Goal: Information Seeking & Learning: Learn about a topic

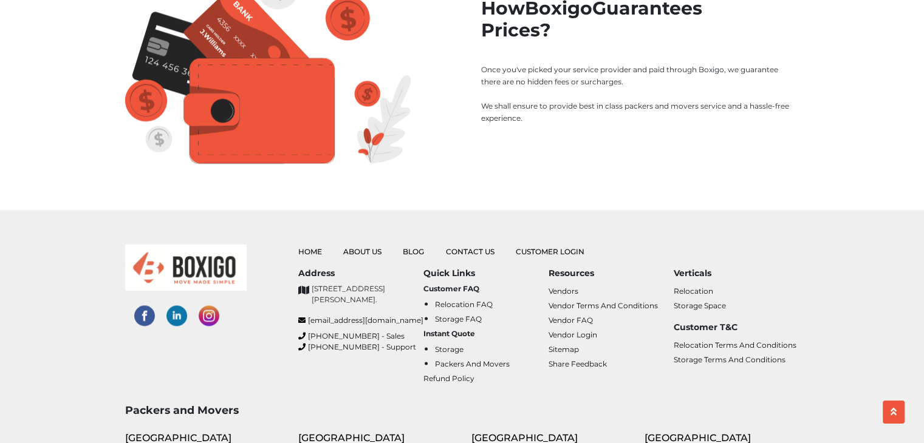
scroll to position [1701, 0]
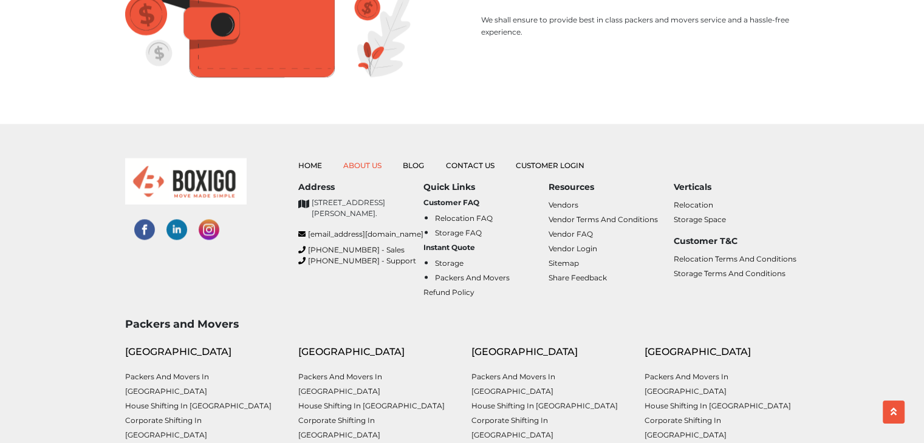
click at [359, 161] on link "About Us" at bounding box center [362, 165] width 38 height 9
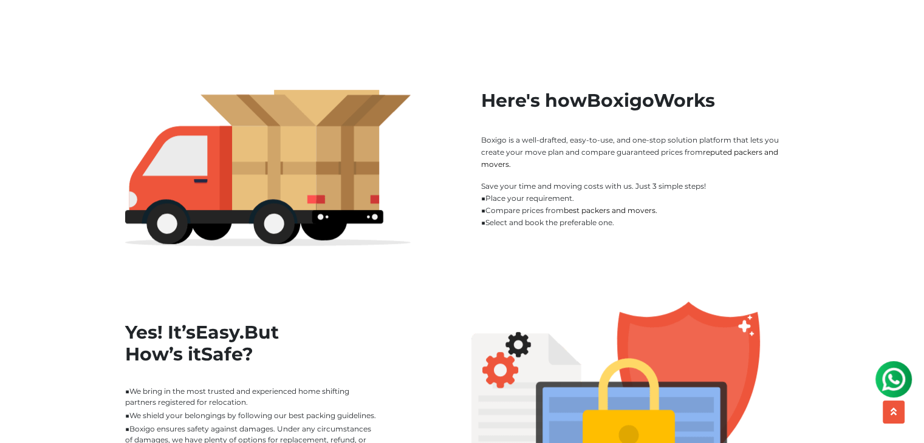
scroll to position [790, 0]
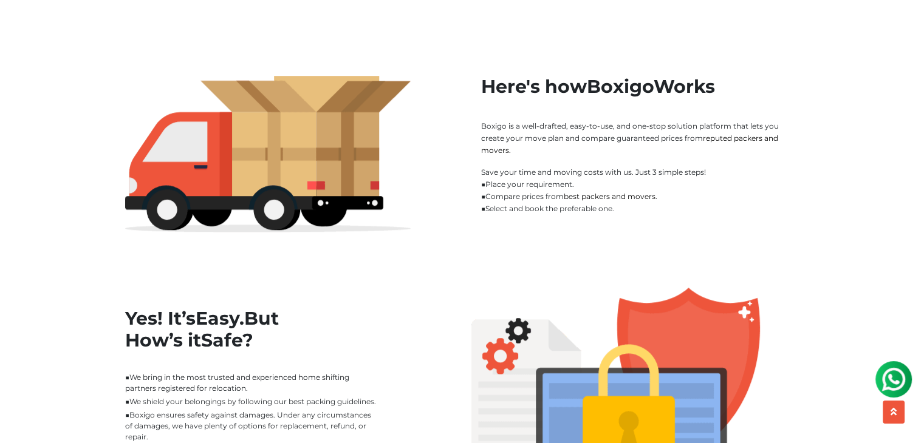
click at [552, 93] on h2 "Here's how Boxigo Works" at bounding box center [640, 87] width 318 height 22
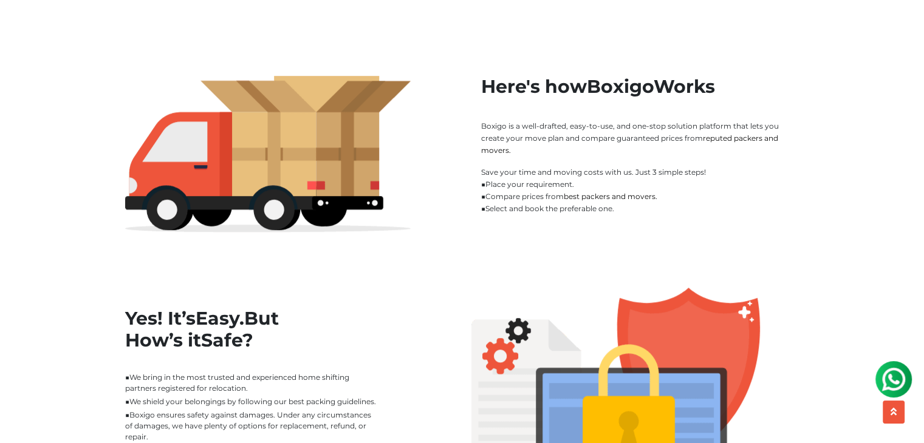
click at [552, 93] on h2 "Here's how Boxigo Works" at bounding box center [640, 87] width 318 height 22
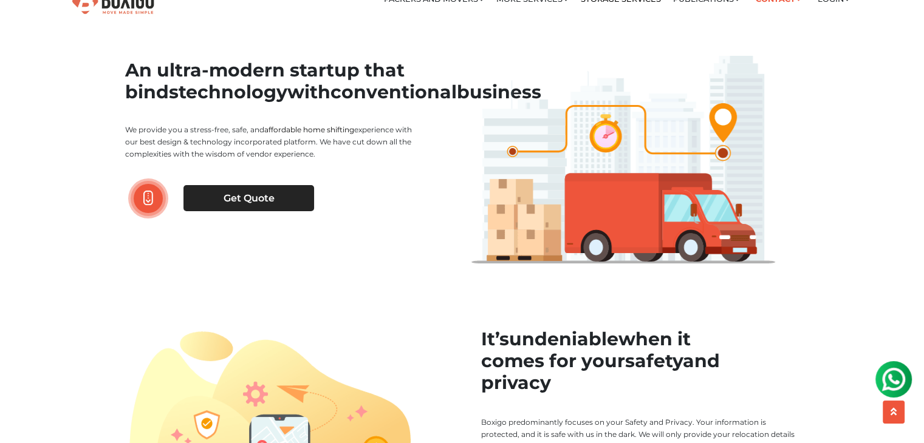
scroll to position [0, 0]
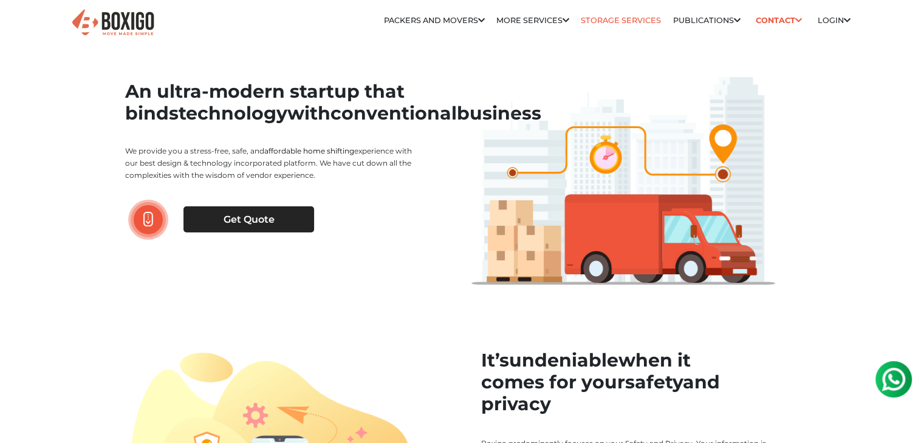
click at [614, 18] on link "Storage Services" at bounding box center [621, 20] width 80 height 9
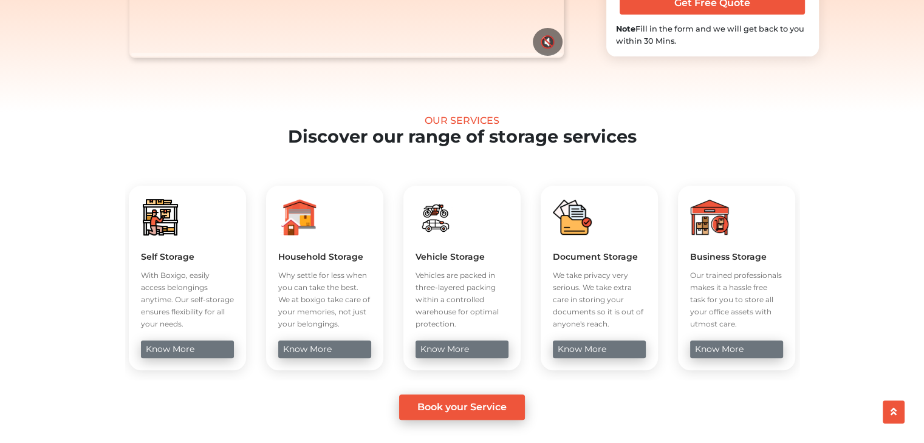
scroll to position [364, 0]
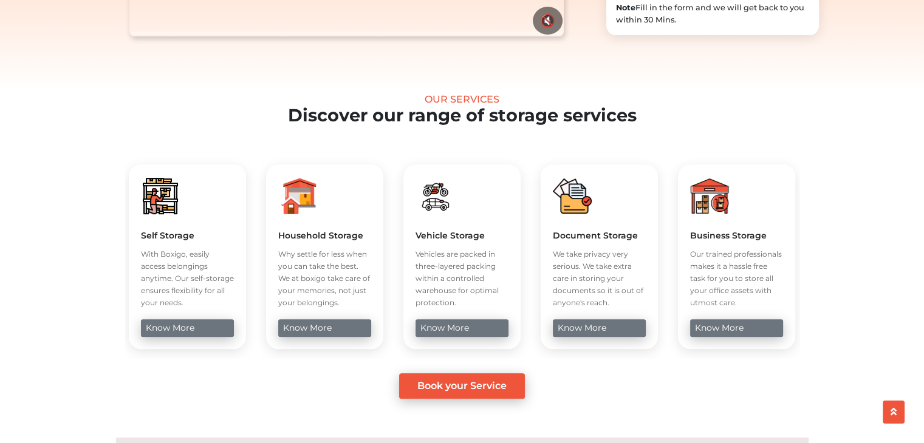
click at [194, 216] on div "Self Storage With Boxigo, easily access belongings anytime. Our self-storage en…" at bounding box center [187, 243] width 93 height 132
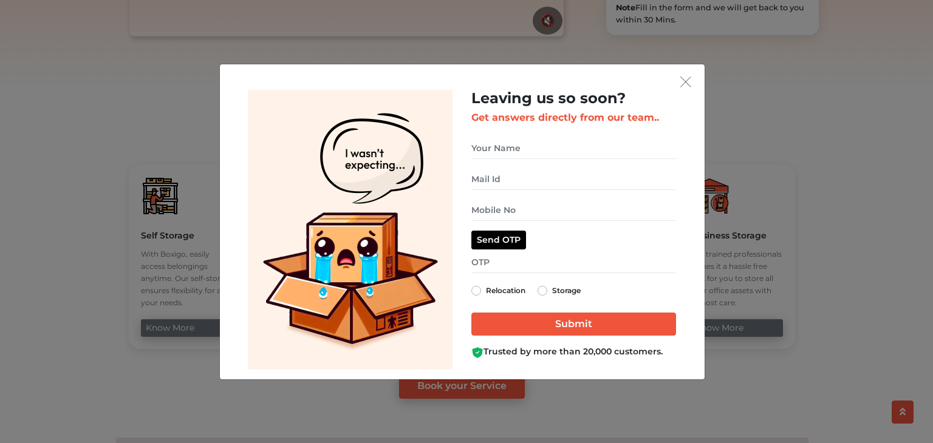
click at [683, 90] on div "Leaving us so soon? Get answers directly from our team.. Send OTP Relocation St…" at bounding box center [573, 230] width 223 height 280
click at [686, 77] on img "get free quote dialog" at bounding box center [685, 82] width 11 height 11
